Goal: Task Accomplishment & Management: Complete application form

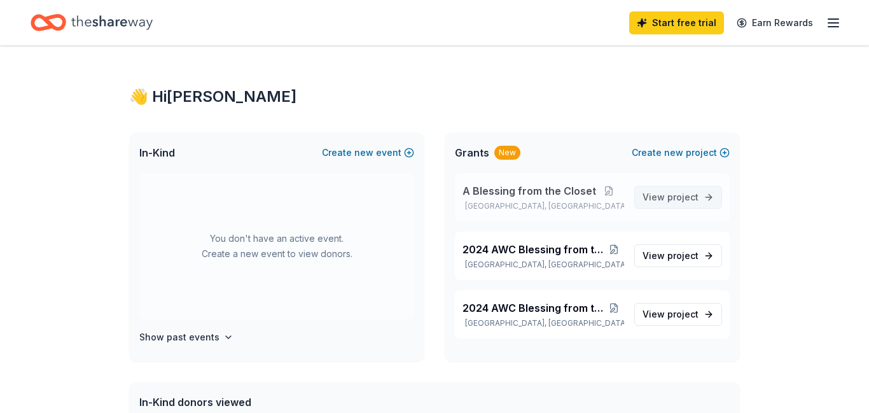
click at [700, 202] on link "View project" at bounding box center [678, 197] width 88 height 23
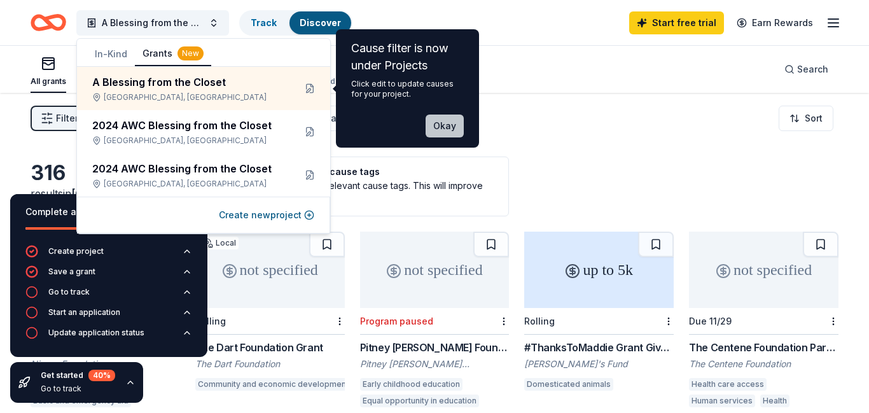
click at [447, 125] on button "Okay" at bounding box center [445, 126] width 38 height 23
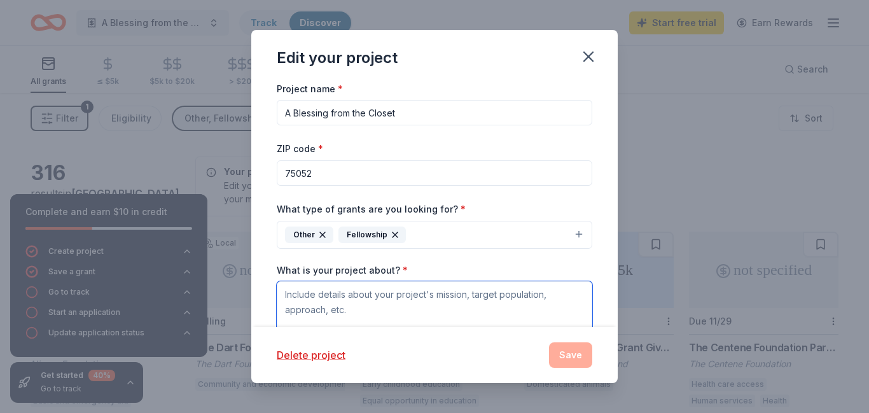
click at [291, 295] on textarea "What is your project about? *" at bounding box center [435, 306] width 316 height 51
click at [294, 291] on textarea "What is your project about? *" at bounding box center [435, 306] width 316 height 51
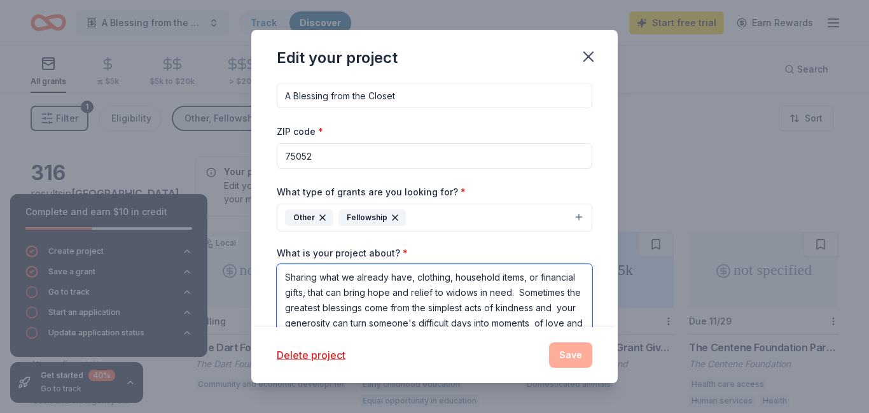
scroll to position [32, 0]
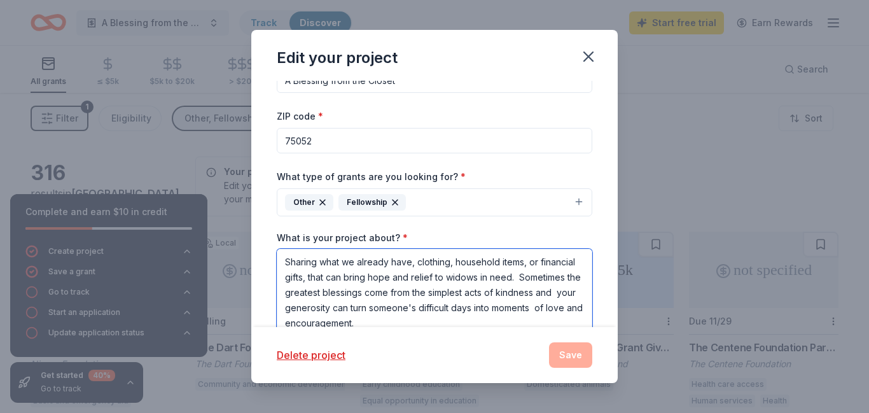
click at [286, 261] on textarea "Sharing what we already have, clothing, household items, or financial gifts, th…" at bounding box center [435, 292] width 316 height 87
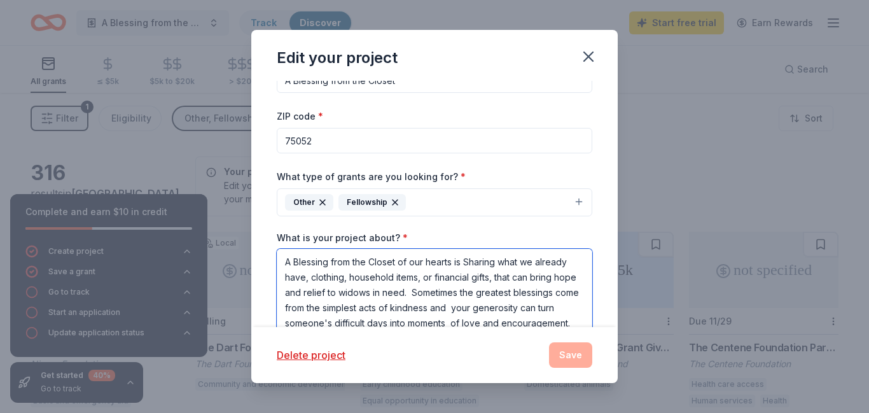
click at [472, 262] on textarea "A Blessing from the Closet of our hearts is Sharing what we already have, cloth…" at bounding box center [435, 292] width 316 height 87
click at [577, 318] on textarea "A Blessing from the Closet of our hearts is sharing what we already have, cloth…" at bounding box center [435, 292] width 316 height 87
click at [575, 319] on textarea "A Blessing from the Closet of our hearts is sharing what we already have, cloth…" at bounding box center [435, 292] width 316 height 87
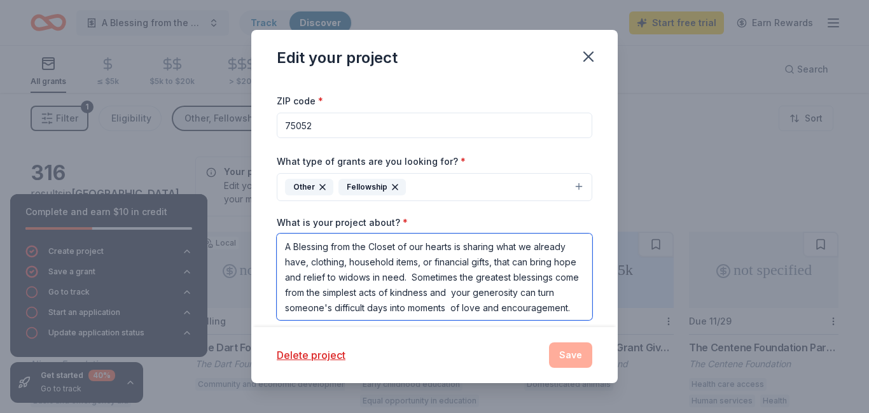
type textarea "A Blessing from the Closet of our hearts is sharing what we already have, cloth…"
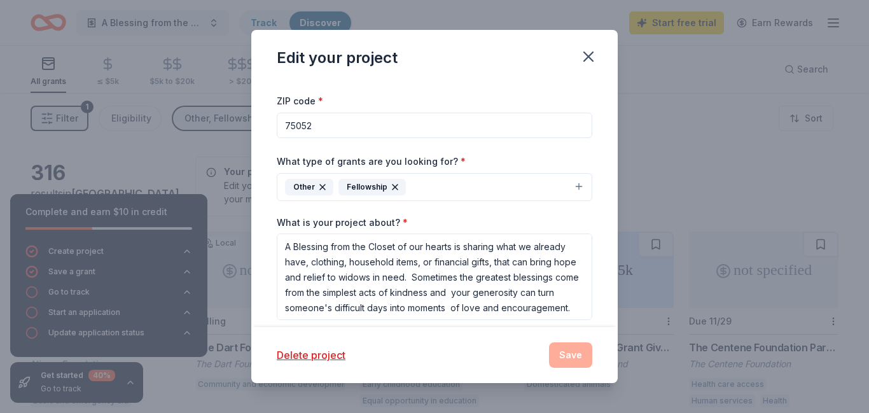
click at [302, 183] on div "Other" at bounding box center [309, 187] width 48 height 17
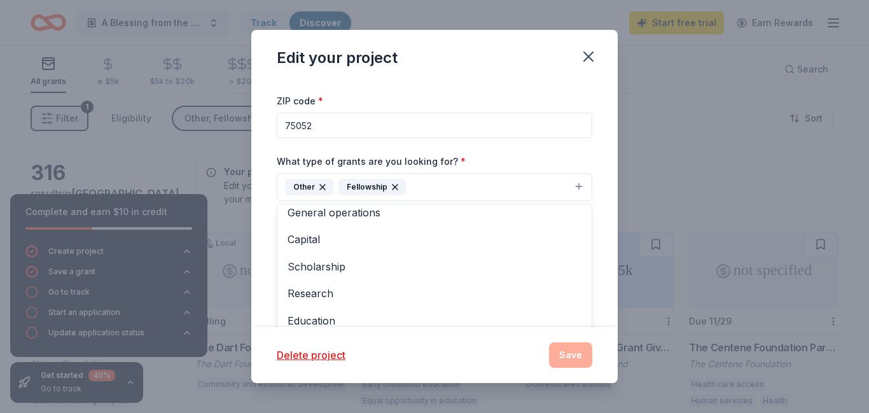
scroll to position [30, 0]
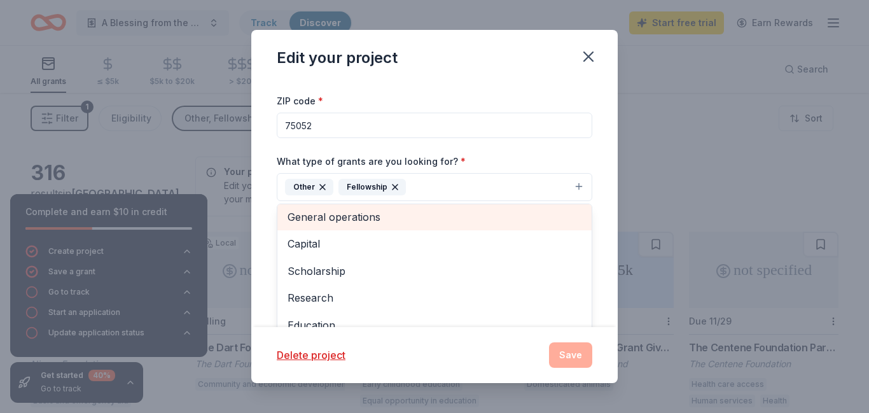
click at [364, 218] on span "General operations" at bounding box center [435, 217] width 294 height 17
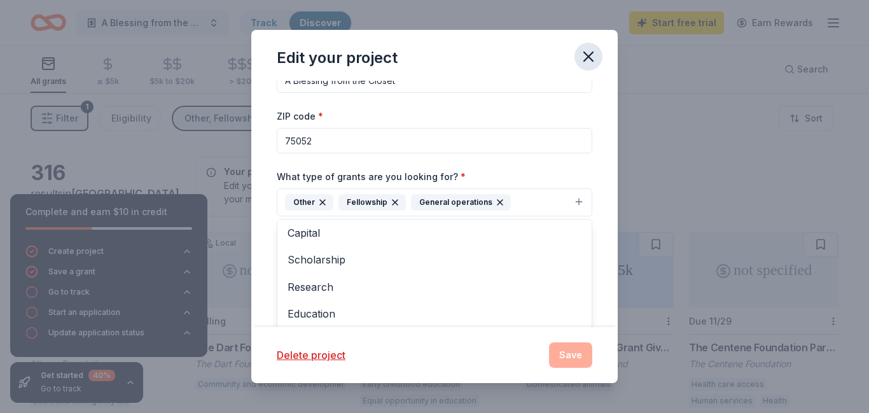
scroll to position [0, 0]
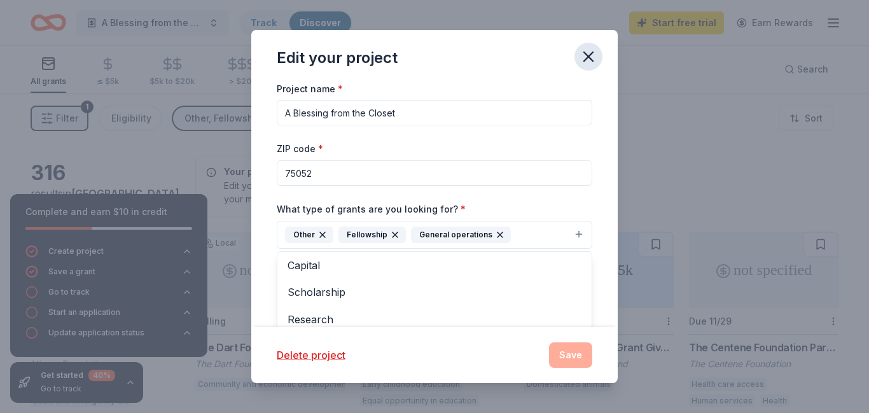
drag, startPoint x: 617, startPoint y: 206, endPoint x: 601, endPoint y: 50, distance: 156.7
click at [601, 50] on div "Edit your project Project name * A Blessing from the Closet ZIP code * 75052 Wh…" at bounding box center [434, 206] width 367 height 353
click at [601, 50] on button "button" at bounding box center [589, 57] width 28 height 28
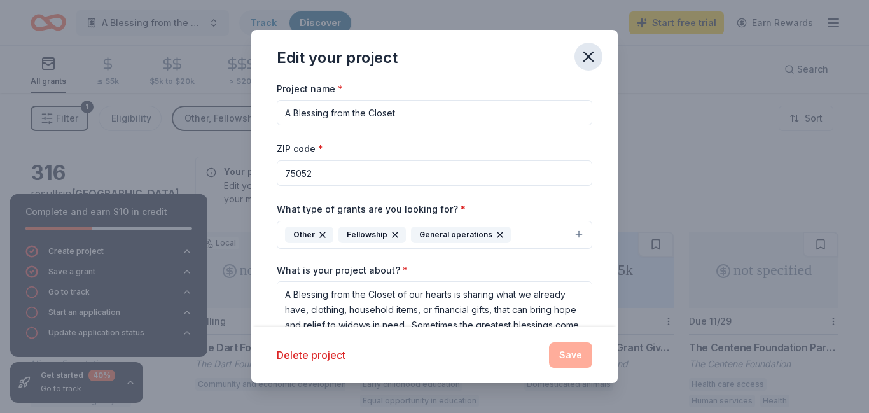
click at [590, 57] on icon "button" at bounding box center [588, 56] width 9 height 9
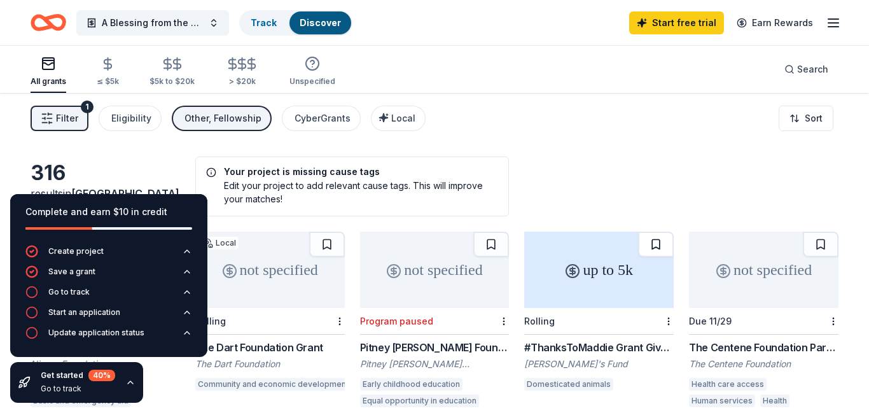
click at [654, 245] on button at bounding box center [656, 244] width 36 height 25
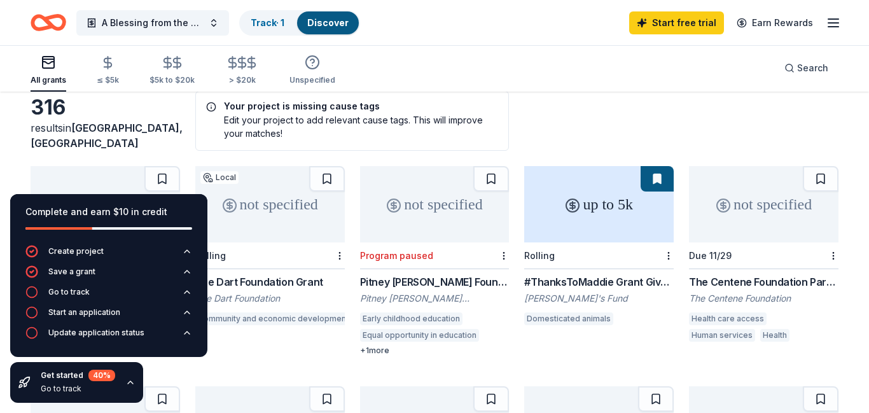
scroll to position [68, 0]
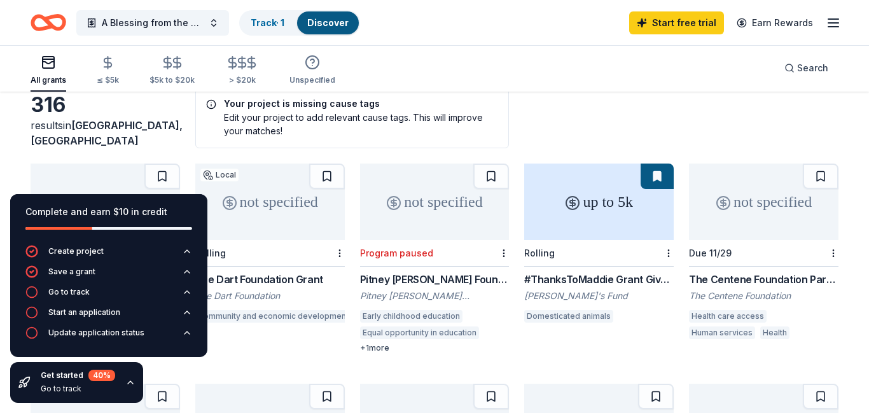
click at [661, 176] on button at bounding box center [657, 176] width 33 height 25
click at [655, 172] on button at bounding box center [657, 176] width 33 height 25
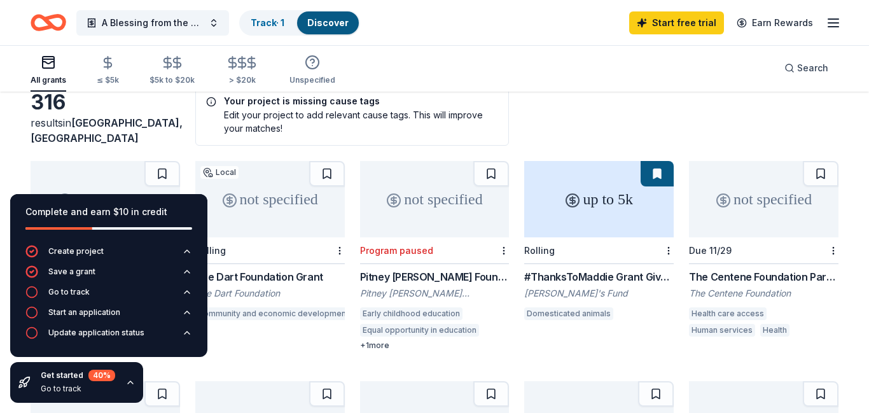
scroll to position [73, 0]
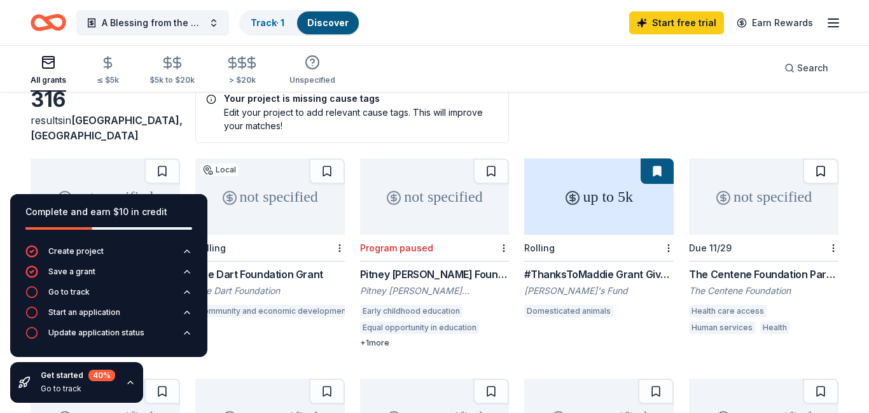
click at [816, 171] on button at bounding box center [821, 170] width 36 height 25
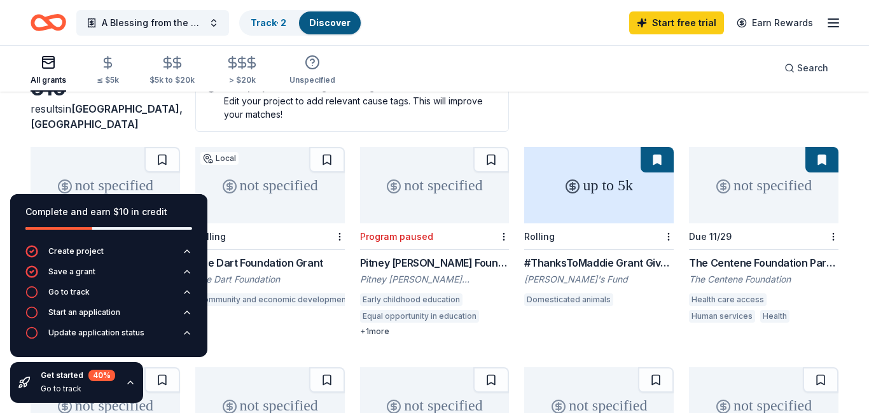
scroll to position [82, 0]
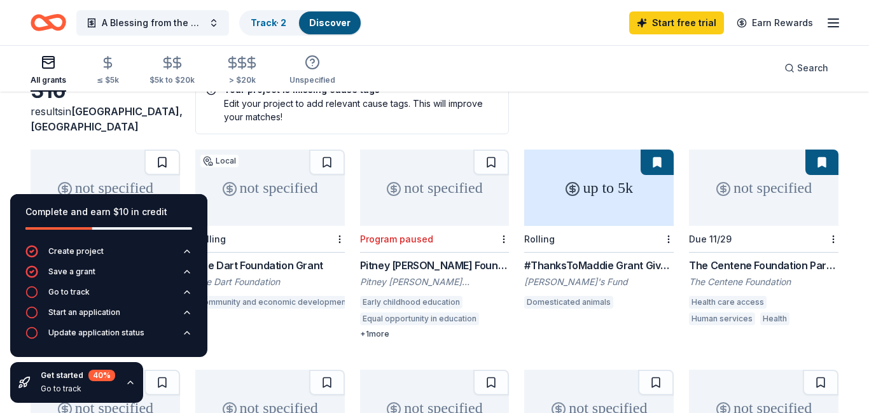
click at [164, 160] on button at bounding box center [162, 162] width 36 height 25
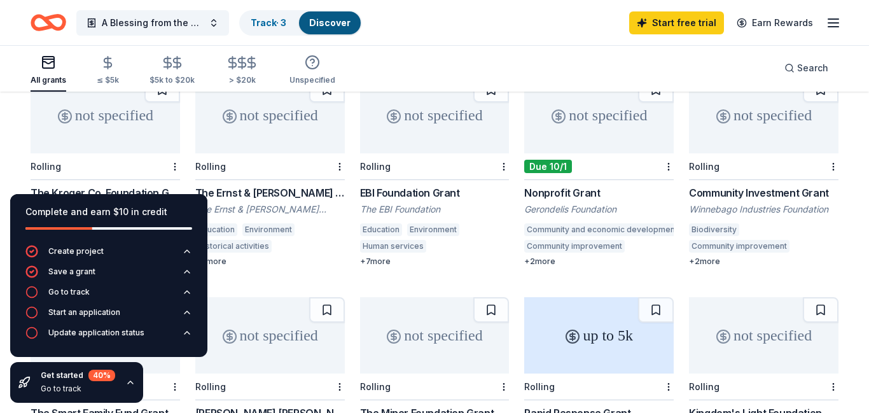
scroll to position [332, 0]
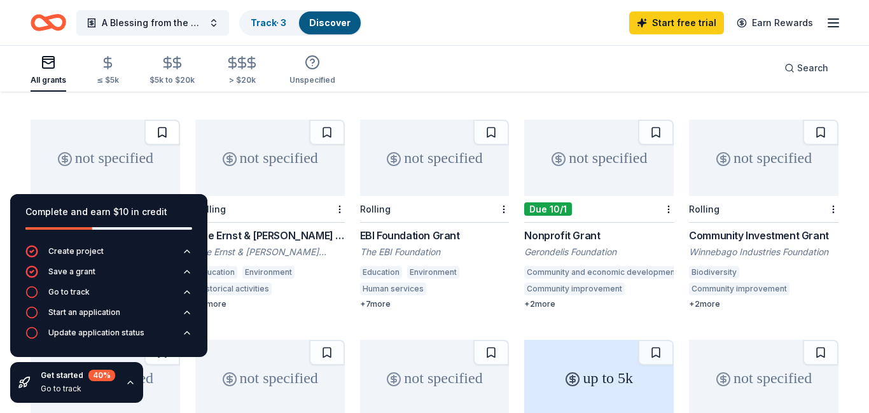
click at [161, 136] on button at bounding box center [162, 132] width 36 height 25
click at [491, 134] on button at bounding box center [491, 132] width 36 height 25
click at [659, 129] on button at bounding box center [656, 132] width 36 height 25
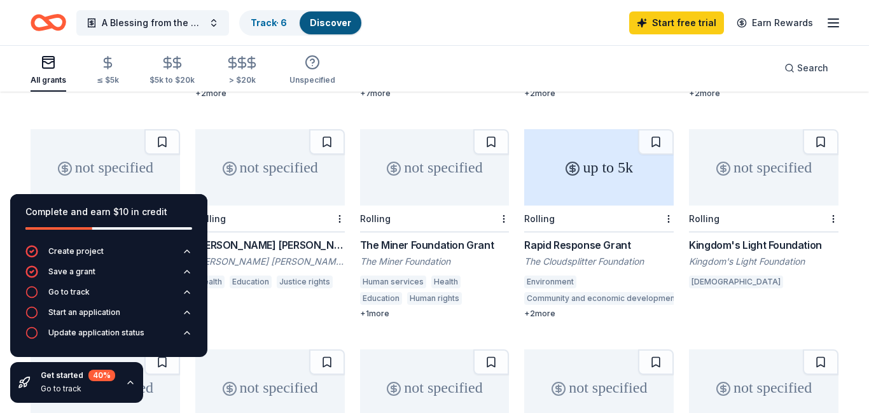
scroll to position [545, 0]
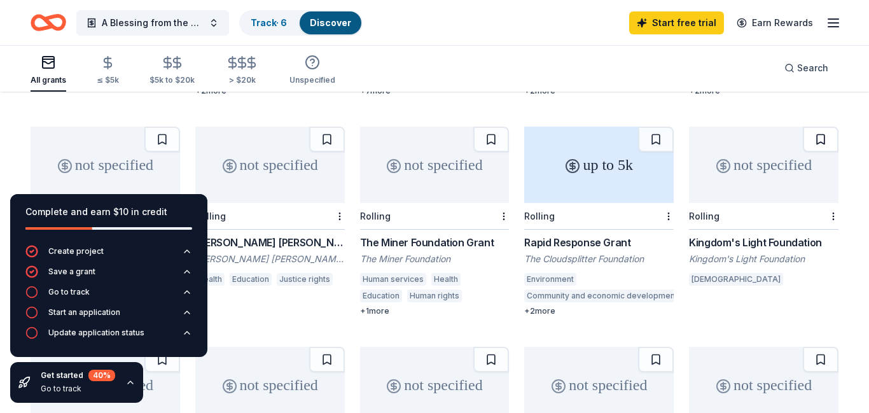
click at [822, 137] on button at bounding box center [821, 139] width 36 height 25
click at [487, 141] on button at bounding box center [491, 139] width 36 height 25
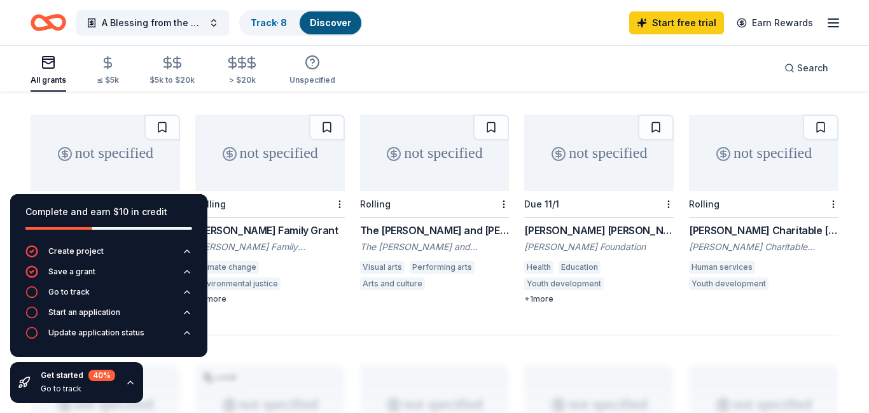
scroll to position [768, 0]
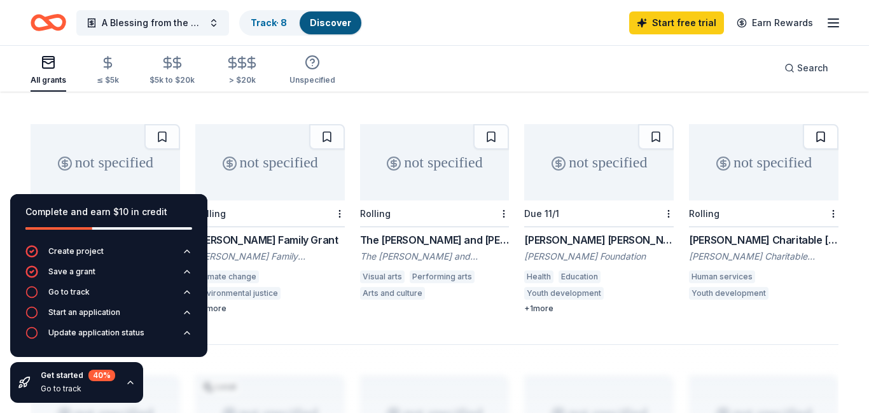
click at [823, 134] on button at bounding box center [821, 136] width 36 height 25
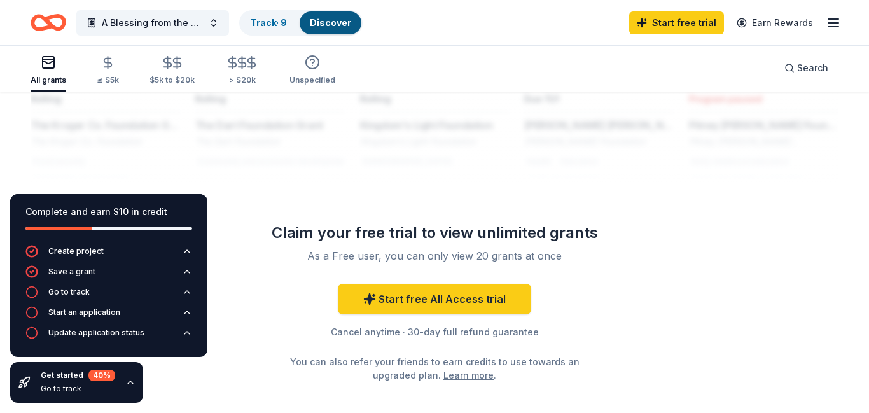
scroll to position [1210, 0]
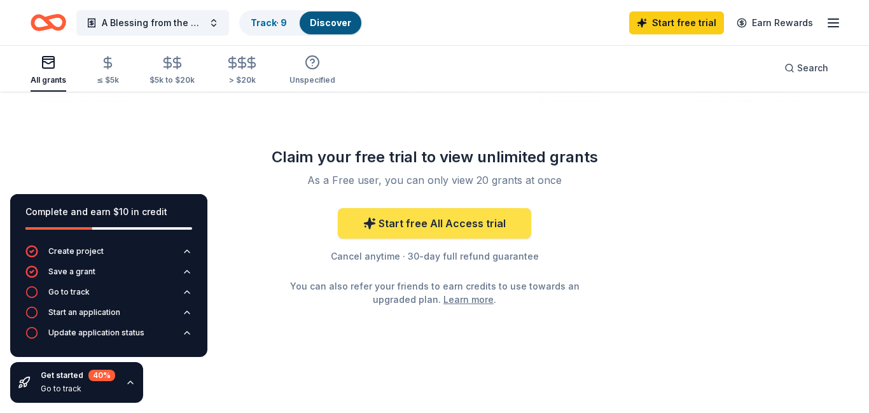
click at [449, 232] on link "Start free All Access trial" at bounding box center [434, 223] width 193 height 31
click at [403, 223] on link "Start free All Access trial" at bounding box center [434, 223] width 193 height 31
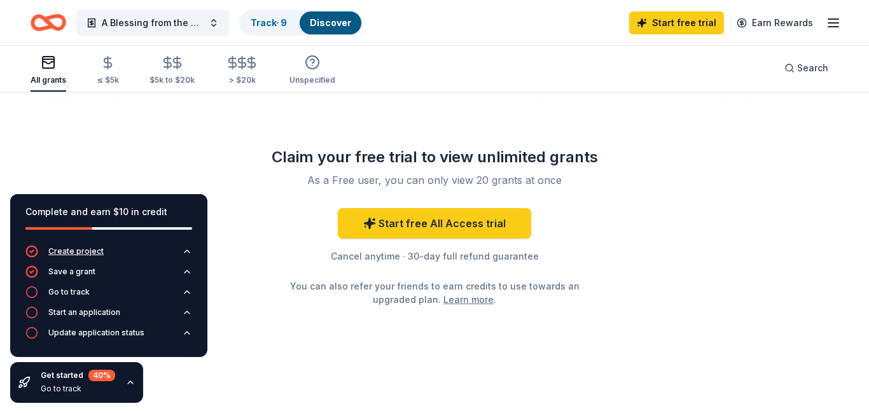
click at [190, 251] on icon "button" at bounding box center [187, 251] width 10 height 10
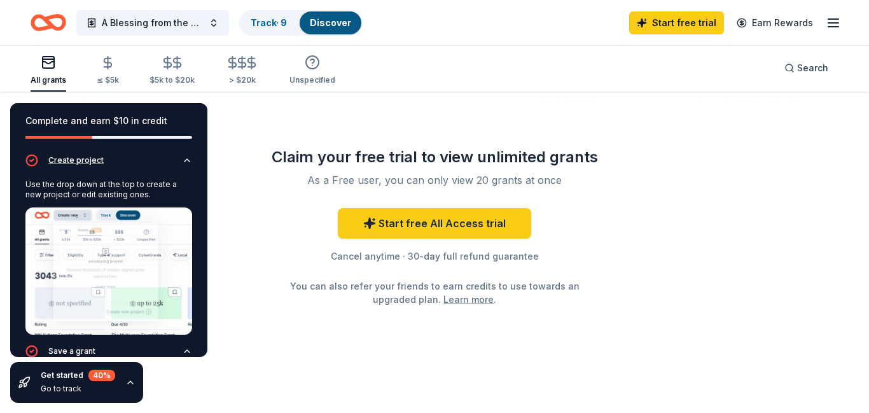
click at [186, 162] on icon "button" at bounding box center [187, 160] width 10 height 10
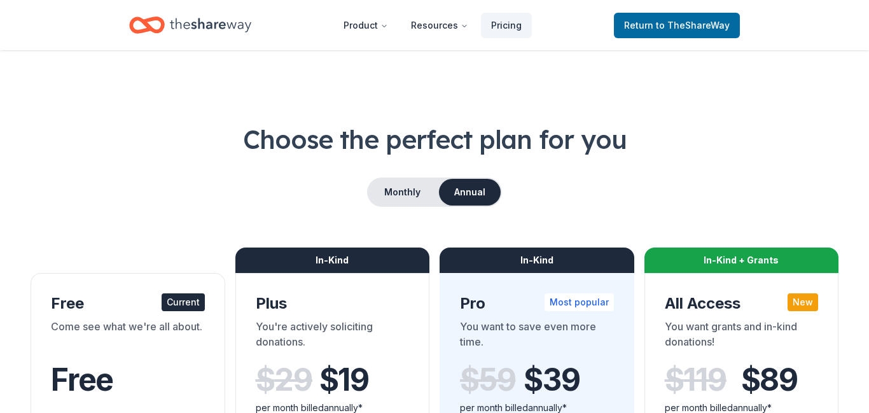
click at [177, 302] on div "Current" at bounding box center [183, 302] width 43 height 18
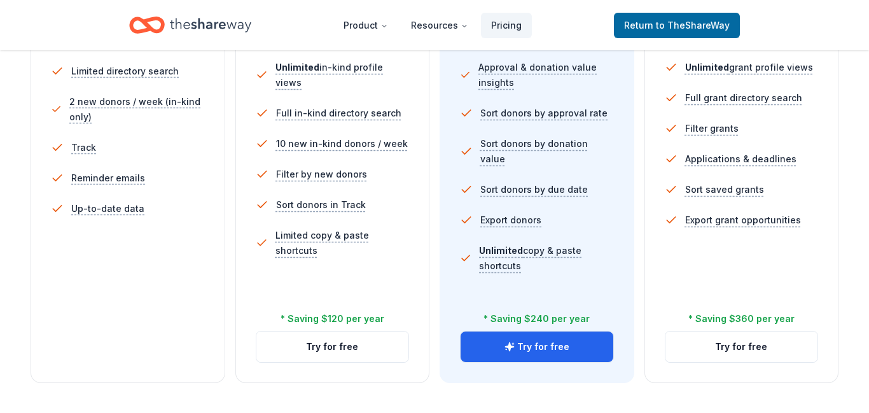
scroll to position [437, 0]
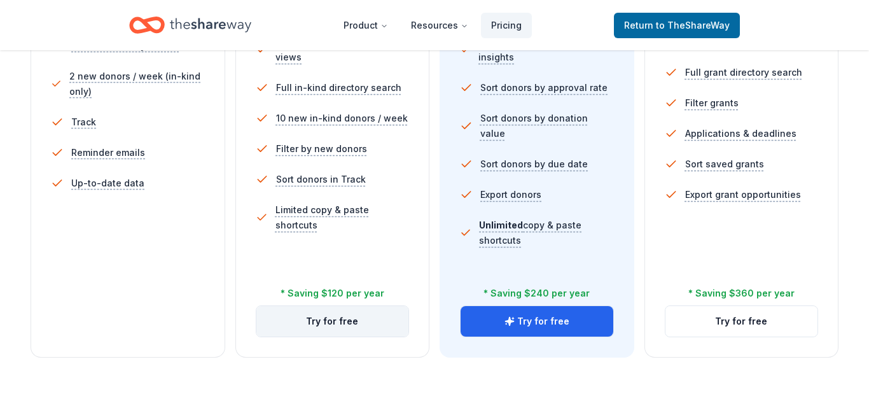
click at [342, 323] on button "Try for free" at bounding box center [332, 321] width 153 height 31
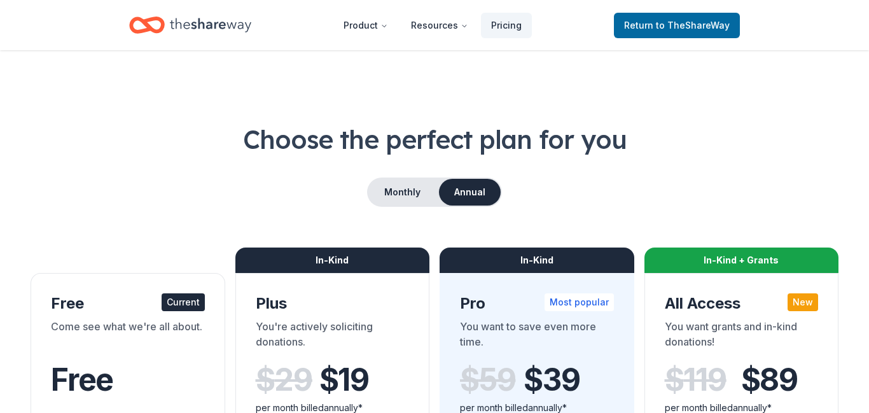
click at [396, 186] on button "Monthly" at bounding box center [402, 192] width 68 height 27
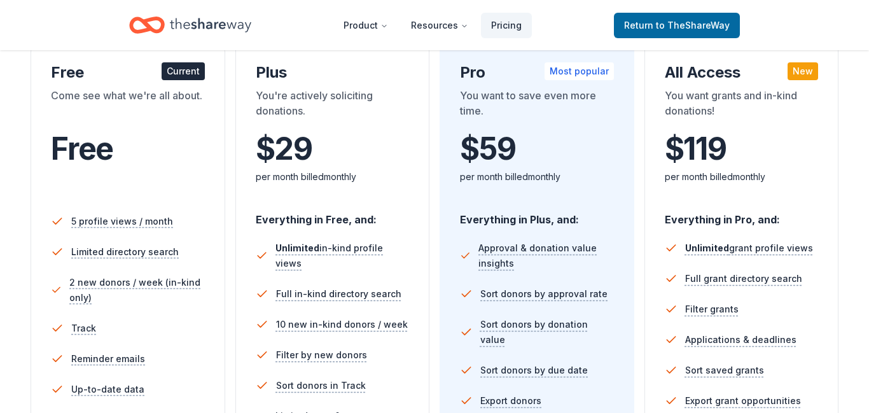
scroll to position [198, 0]
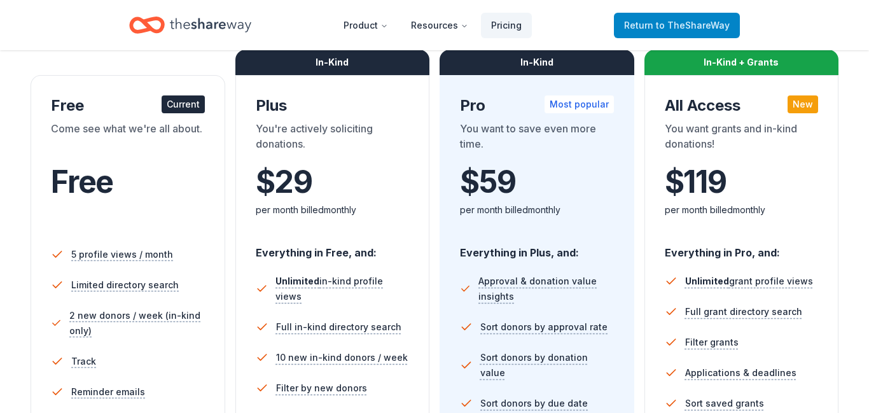
click at [661, 21] on span "to TheShareWay" at bounding box center [693, 25] width 74 height 11
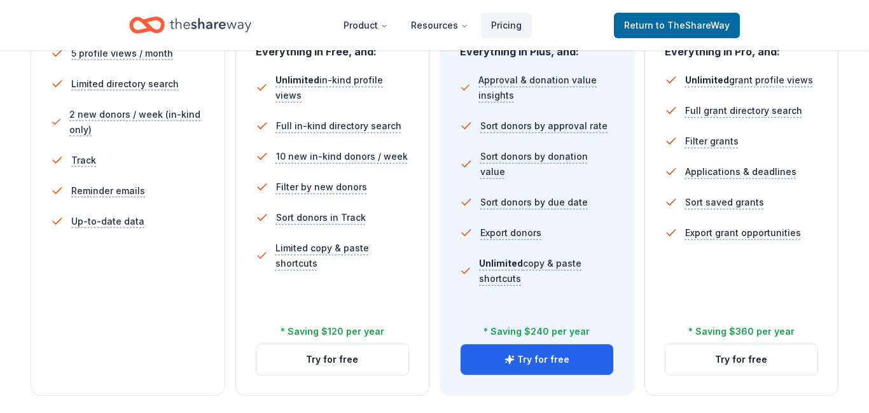
scroll to position [413, 0]
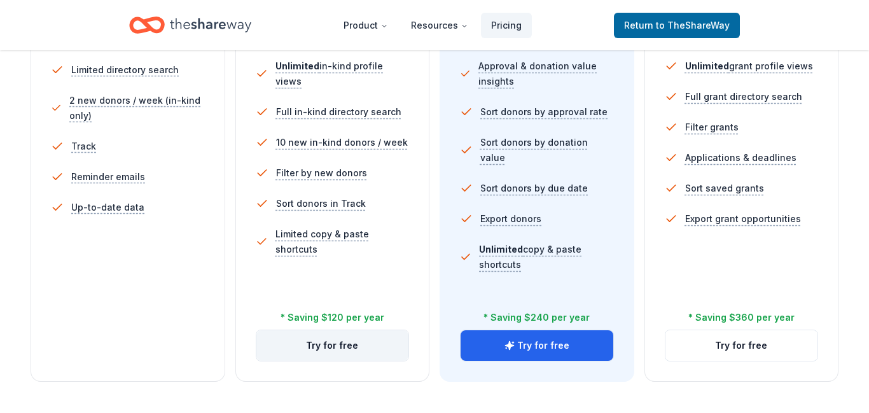
click at [354, 339] on button "Try for free" at bounding box center [332, 345] width 153 height 31
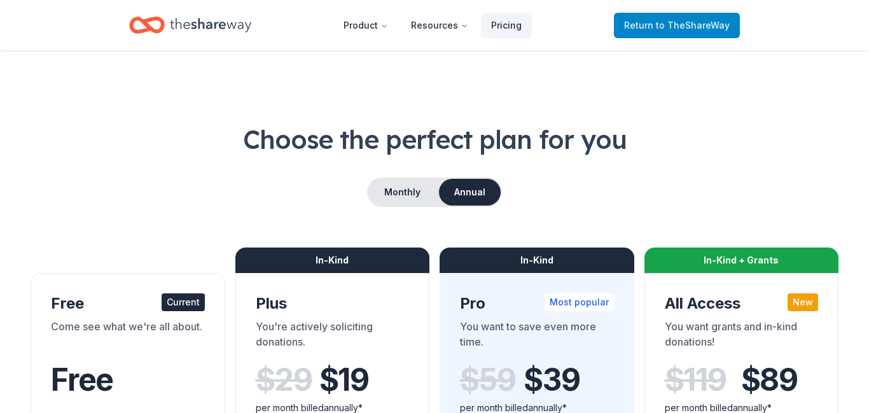
click at [676, 23] on span "to TheShareWay" at bounding box center [693, 25] width 74 height 11
click at [616, 23] on nav "Product Resources Pricing Return to TheShareWay" at bounding box center [434, 25] width 611 height 30
click at [699, 25] on span "to TheShareWay" at bounding box center [693, 25] width 74 height 11
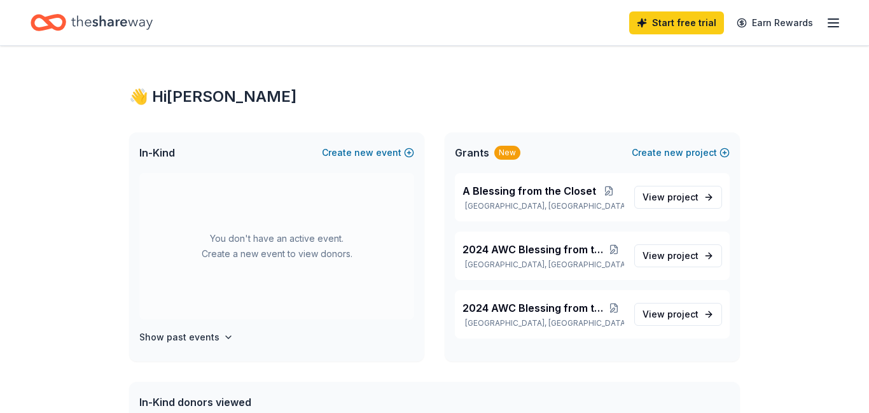
click at [699, 25] on link "Start free trial" at bounding box center [676, 22] width 95 height 23
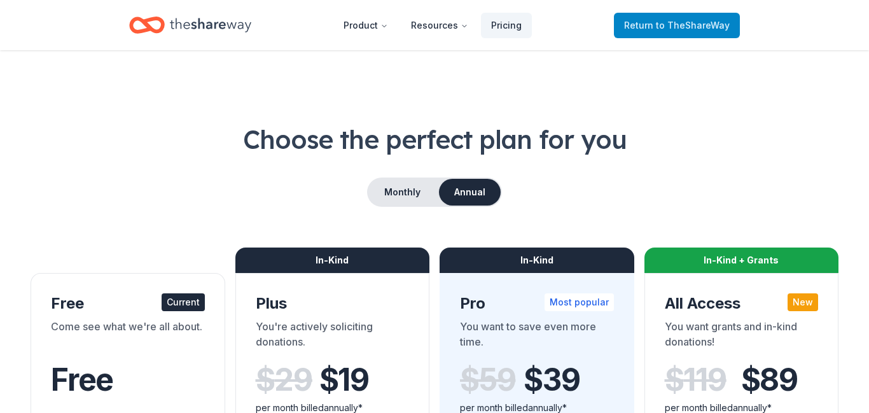
click at [699, 24] on span "to TheShareWay" at bounding box center [693, 25] width 74 height 11
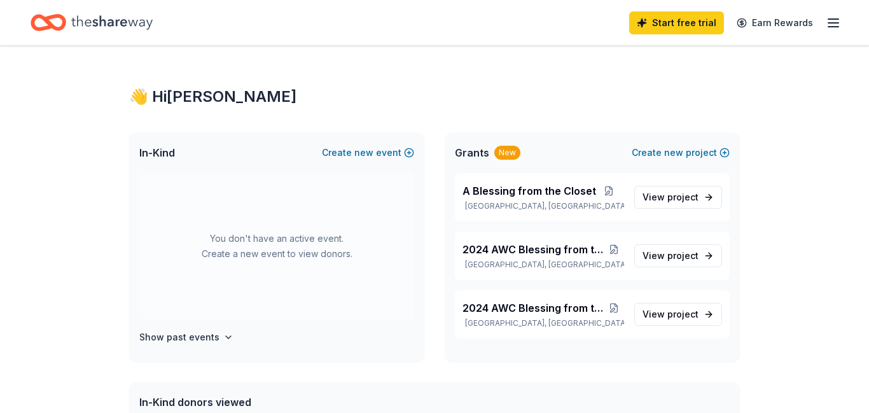
click at [827, 24] on icon "button" at bounding box center [833, 22] width 15 height 15
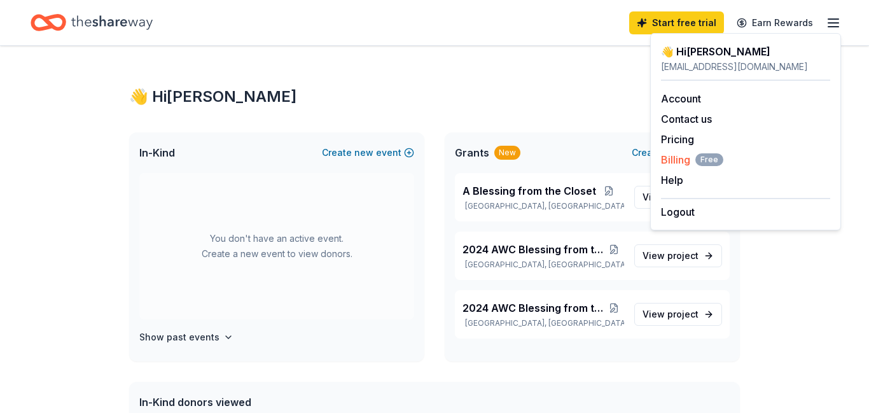
click at [705, 157] on span "Free" at bounding box center [710, 159] width 28 height 13
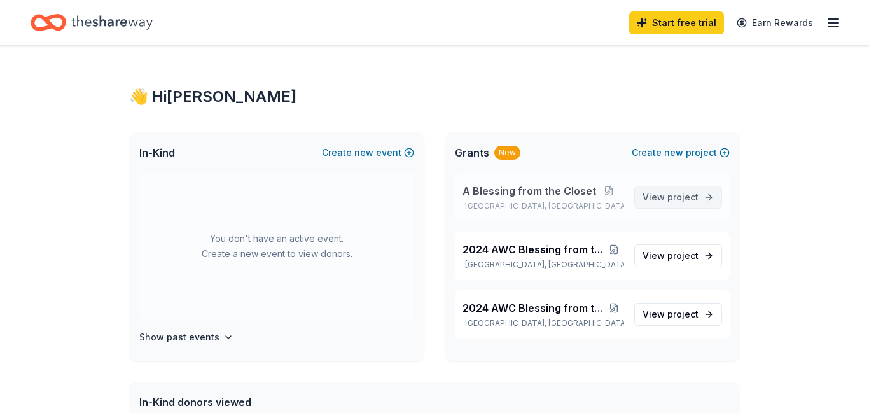
click at [672, 195] on span "project" at bounding box center [683, 197] width 31 height 11
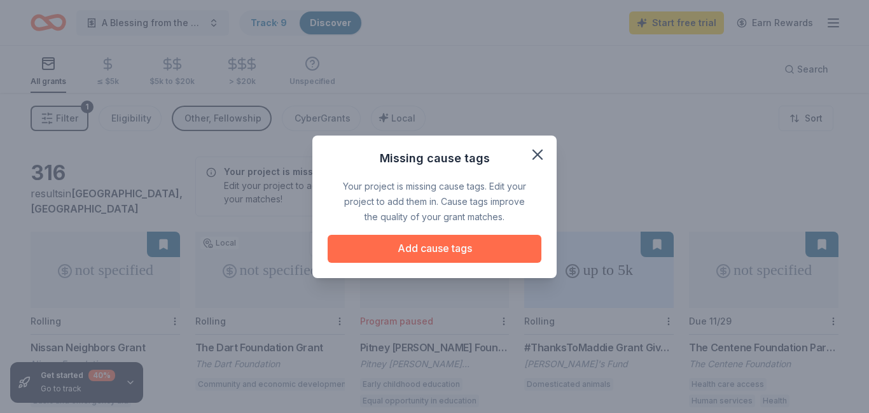
click at [436, 252] on button "Add cause tags" at bounding box center [435, 249] width 214 height 28
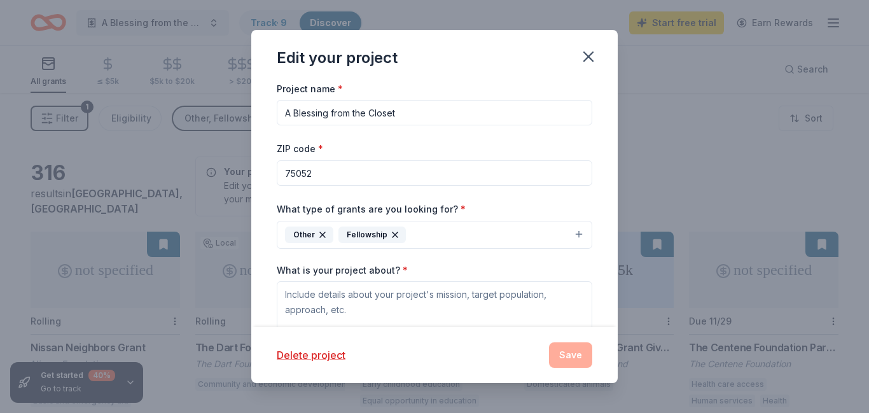
click at [486, 331] on div "Delete project Save" at bounding box center [434, 355] width 367 height 56
click at [585, 53] on icon "button" at bounding box center [588, 56] width 9 height 9
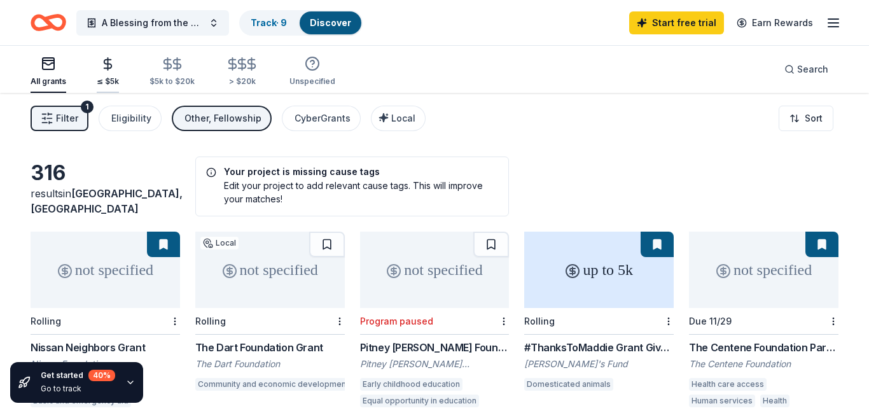
click at [109, 78] on div "≤ $5k" at bounding box center [108, 81] width 22 height 10
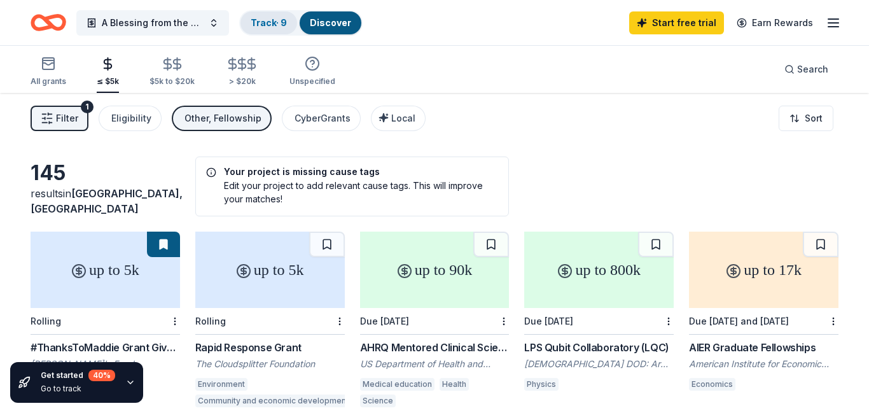
click at [269, 25] on link "Track · 9" at bounding box center [269, 22] width 36 height 11
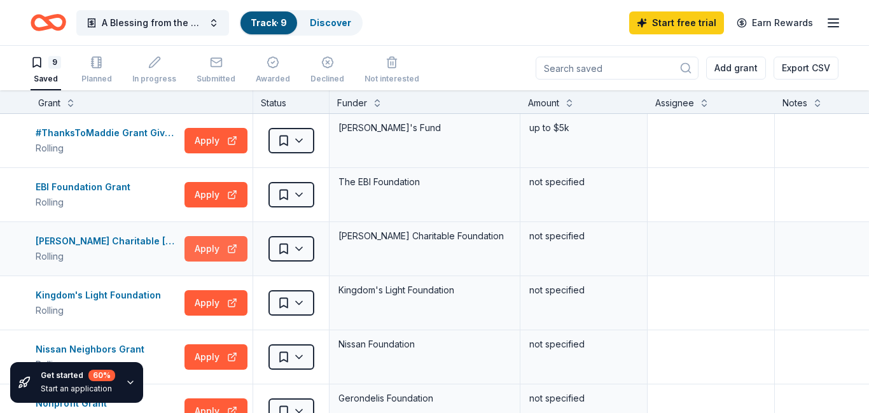
scroll to position [1, 0]
click at [216, 355] on div "Get started 60 % Start an application" at bounding box center [109, 382] width 218 height 61
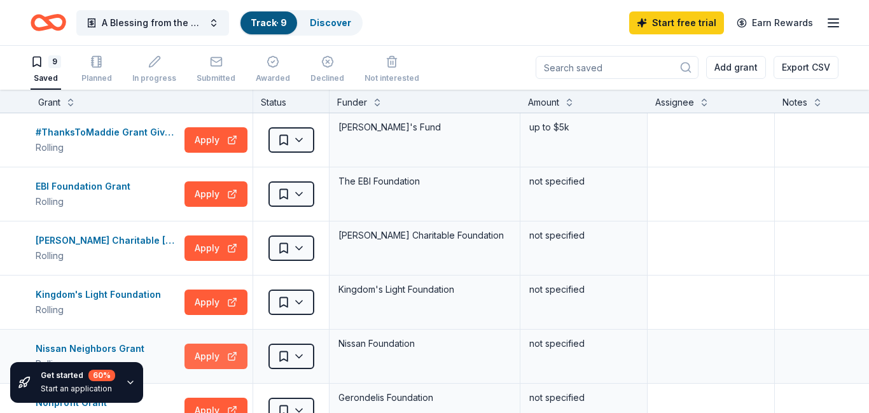
click at [232, 357] on button "Apply" at bounding box center [216, 356] width 63 height 25
click at [226, 247] on button "Apply" at bounding box center [216, 247] width 63 height 25
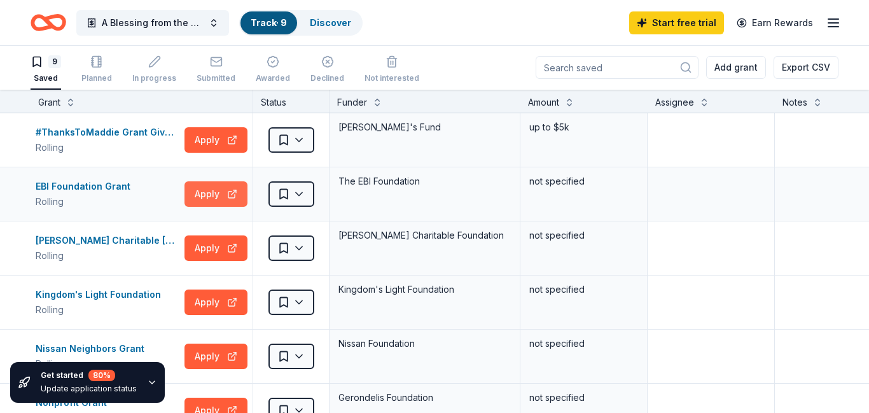
click at [234, 192] on button "Apply" at bounding box center [216, 193] width 63 height 25
